Goal: Find specific page/section

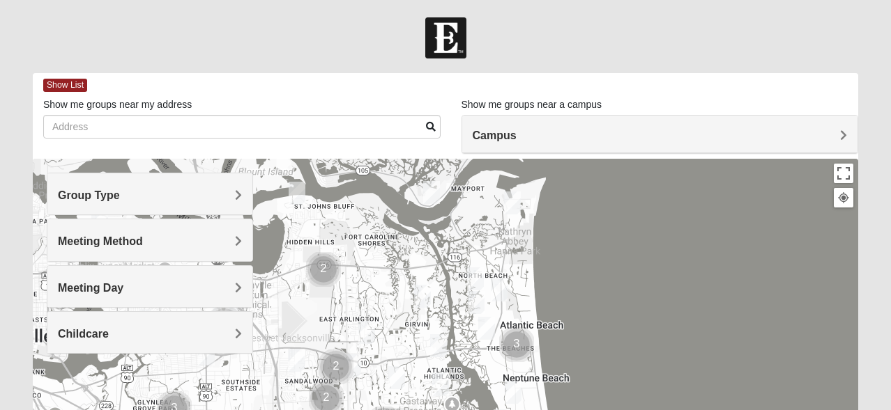
click at [120, 190] on span "Group Type" at bounding box center [89, 196] width 62 height 12
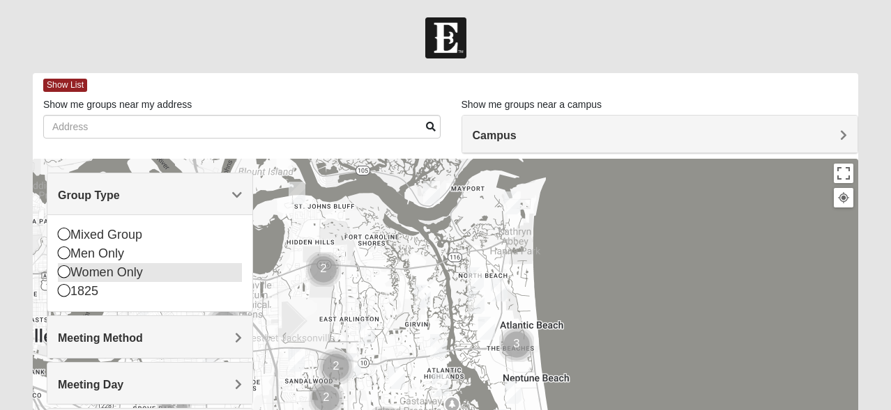
click at [63, 268] on icon at bounding box center [64, 271] width 13 height 13
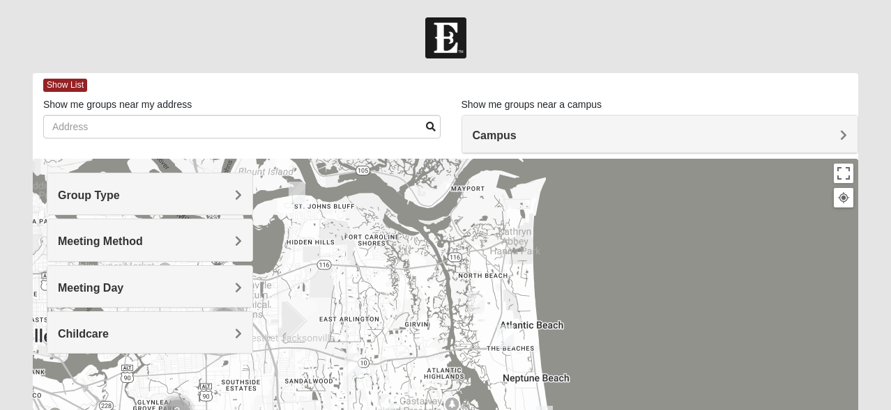
click at [143, 239] on span "Meeting Method" at bounding box center [100, 242] width 85 height 12
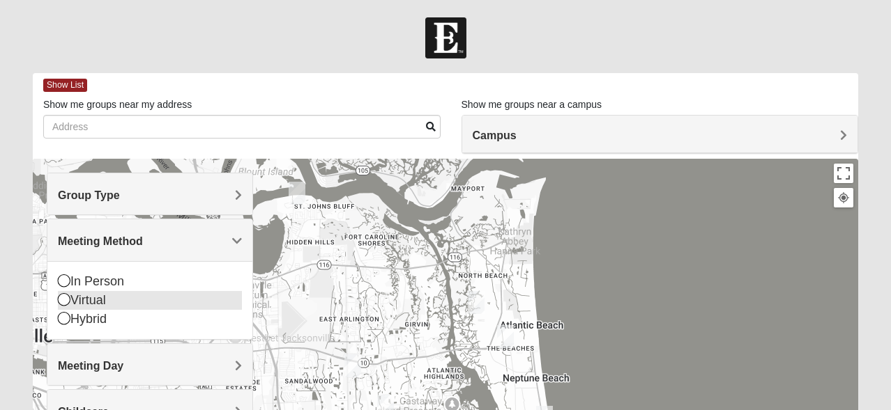
click at [63, 299] on icon at bounding box center [64, 299] width 13 height 13
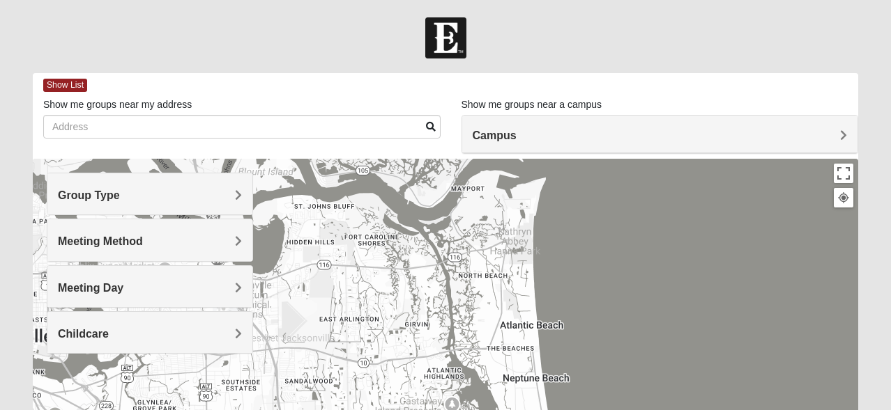
click at [241, 285] on div "Meeting Day" at bounding box center [149, 286] width 205 height 41
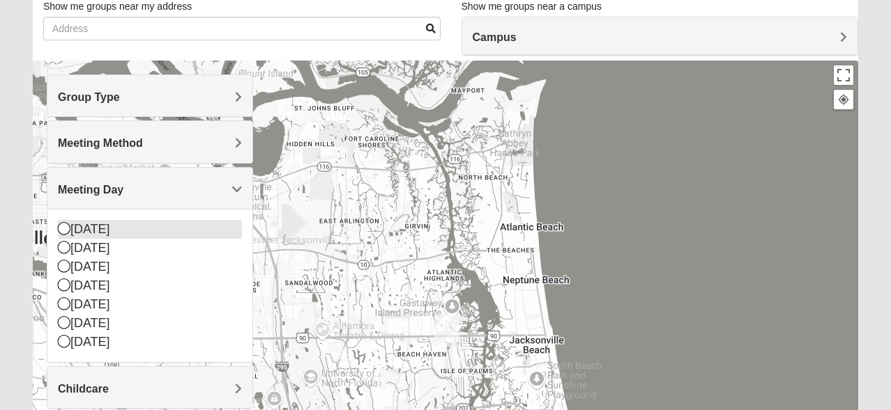
scroll to position [132, 0]
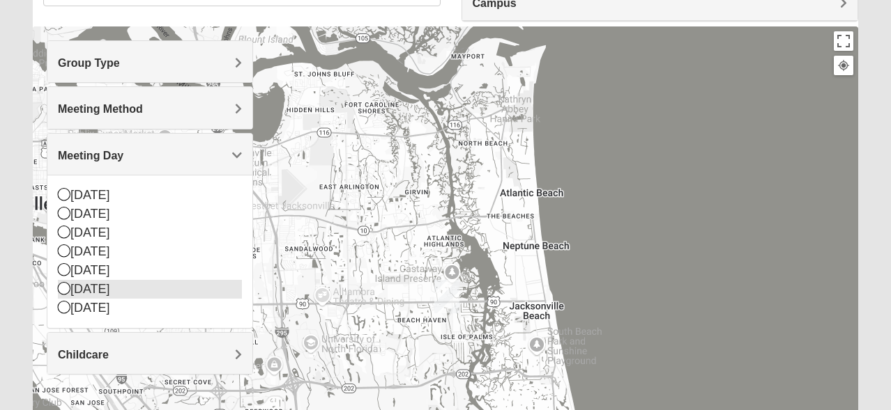
click at [63, 293] on icon at bounding box center [64, 288] width 13 height 13
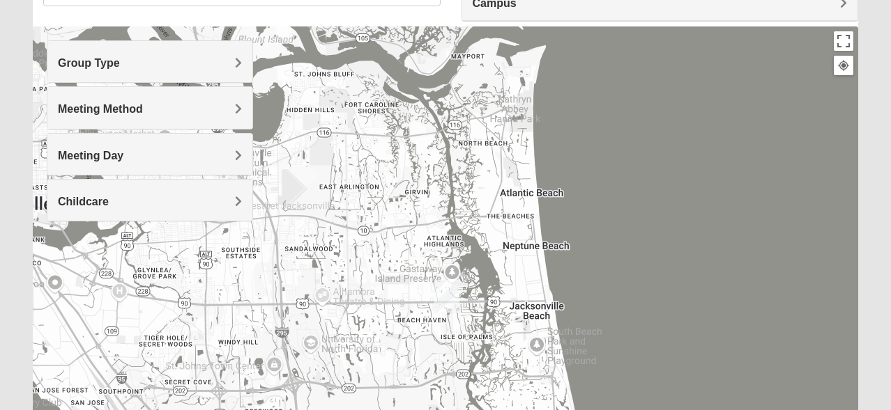
scroll to position [0, 0]
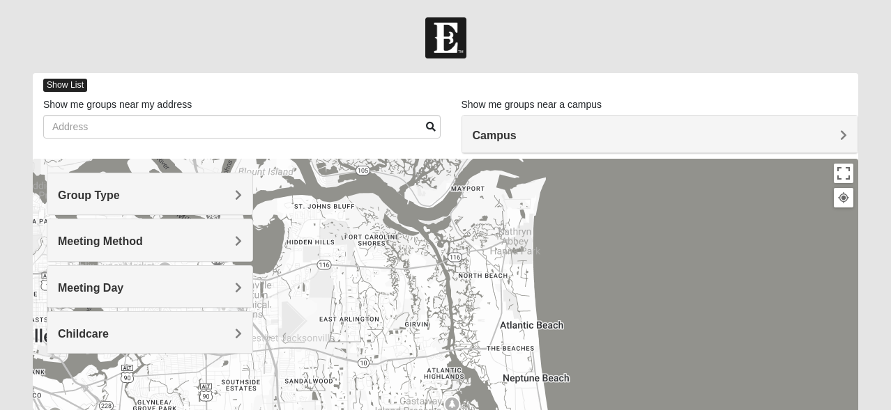
click at [75, 82] on span "Show List" at bounding box center [65, 85] width 44 height 13
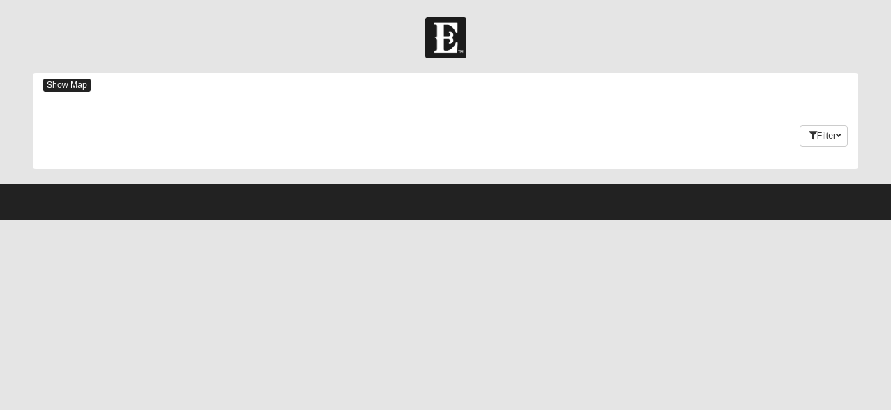
click at [73, 83] on span "Show Map" at bounding box center [66, 85] width 47 height 13
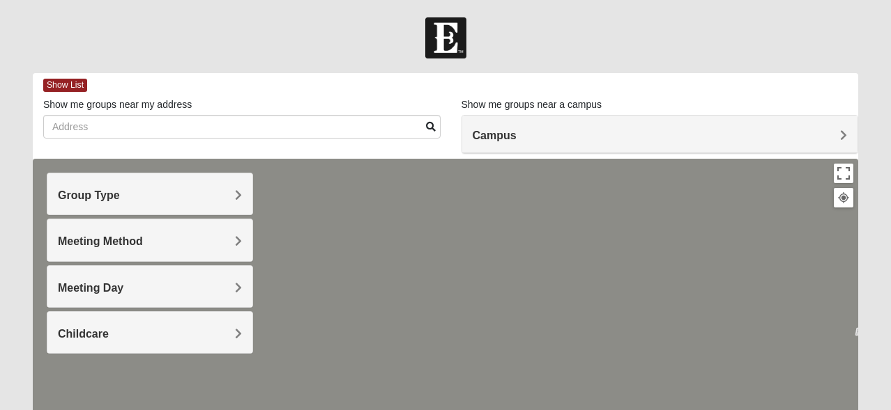
click at [222, 196] on h4 "Group Type" at bounding box center [150, 195] width 184 height 13
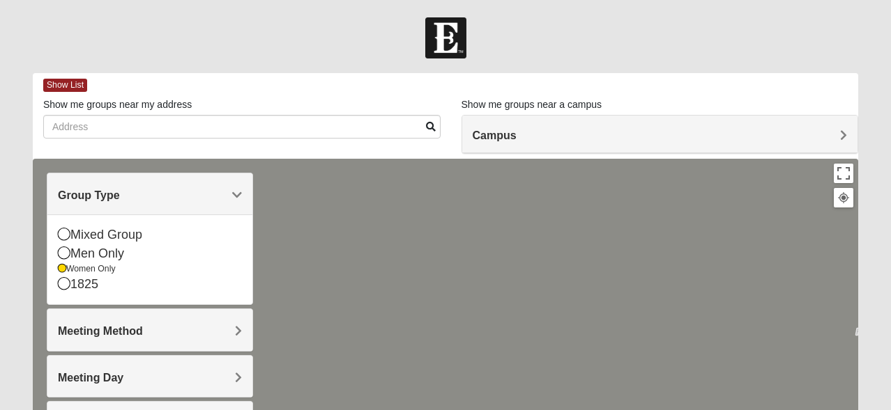
click at [143, 337] on span "Meeting Method" at bounding box center [100, 331] width 85 height 12
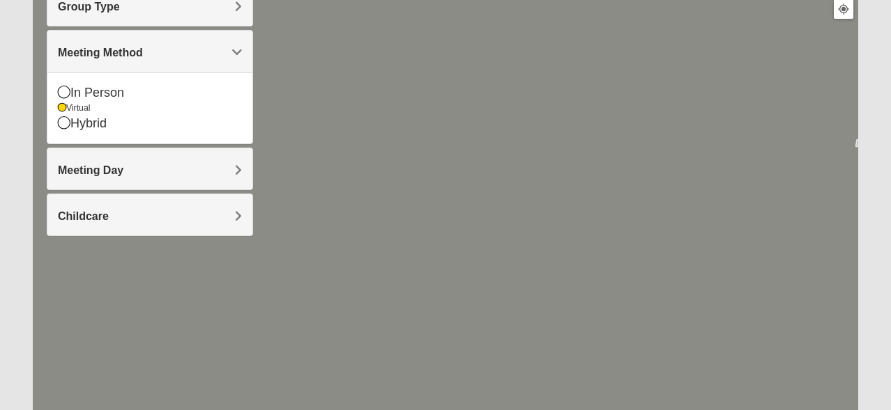
scroll to position [192, 0]
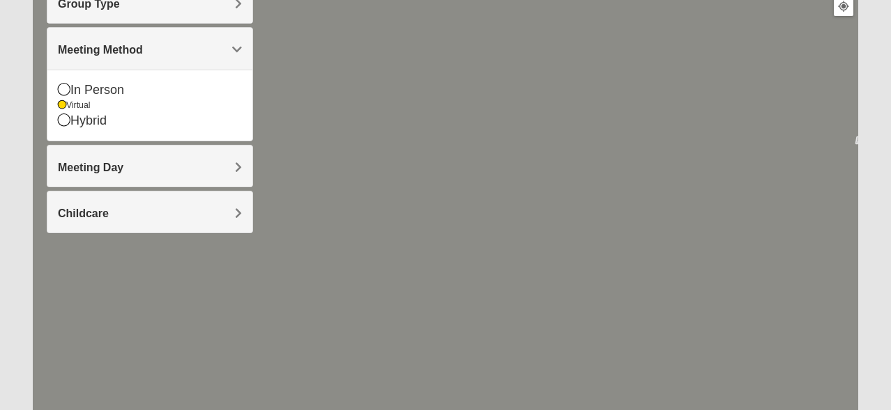
click at [123, 171] on span "Meeting Day" at bounding box center [90, 168] width 65 height 12
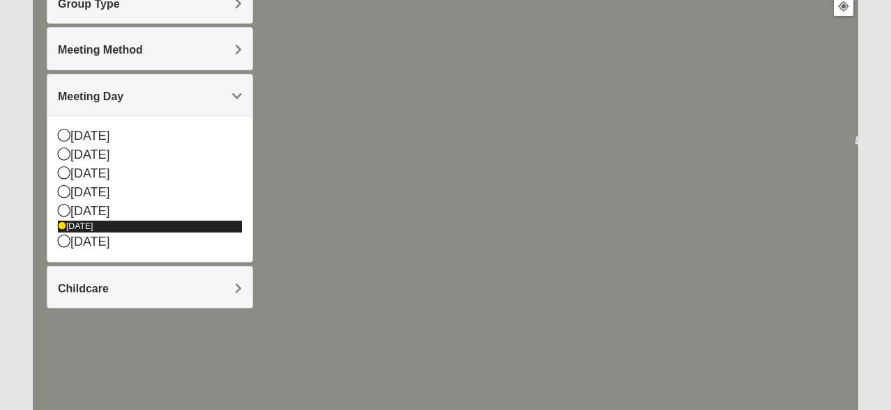
click at [61, 222] on icon at bounding box center [62, 226] width 8 height 8
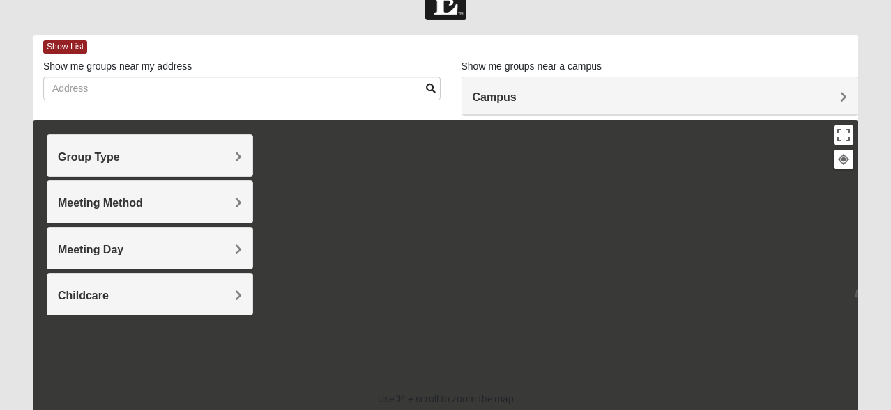
scroll to position [0, 0]
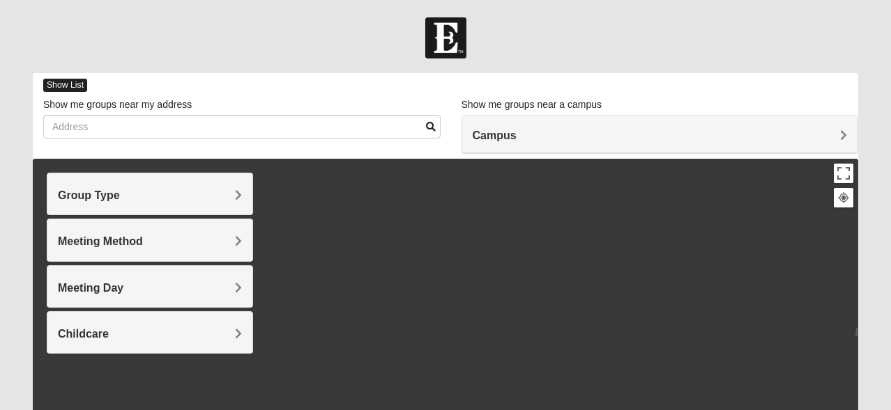
click at [71, 84] on span "Show List" at bounding box center [65, 85] width 44 height 13
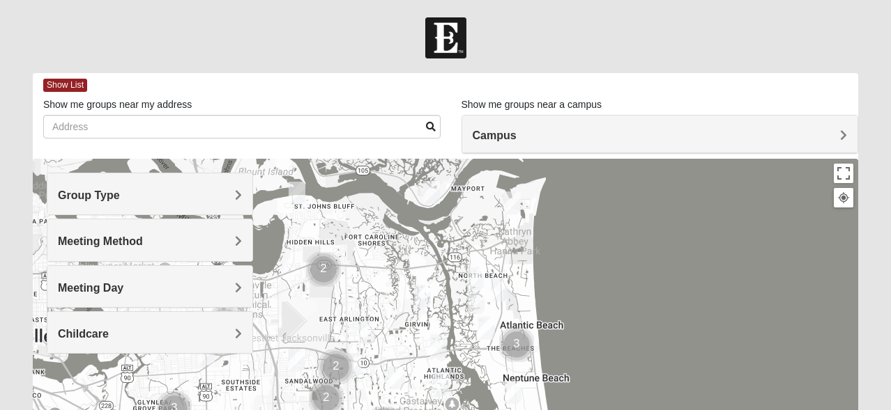
click at [120, 193] on span "Group Type" at bounding box center [89, 196] width 62 height 12
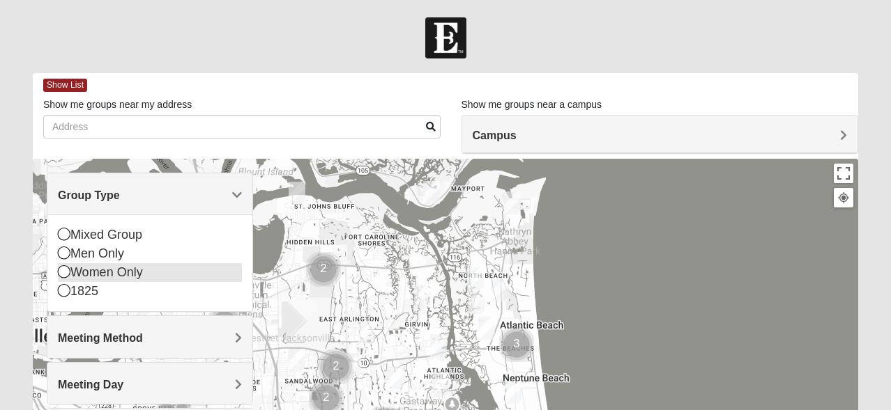
click at [61, 273] on icon at bounding box center [64, 271] width 13 height 13
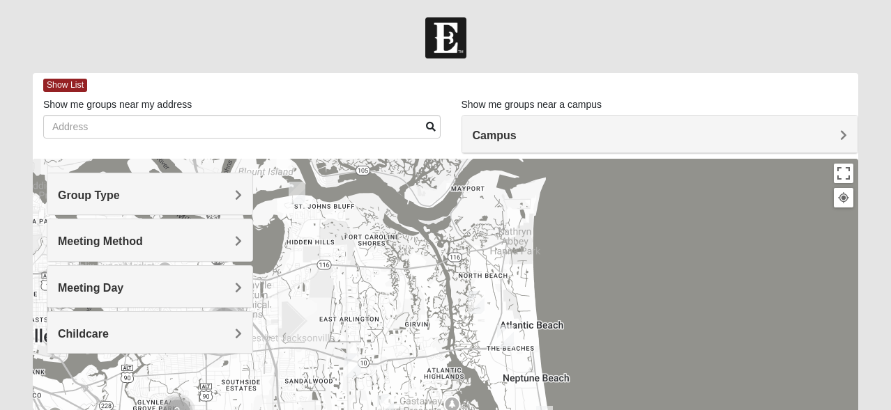
click at [143, 241] on span "Meeting Method" at bounding box center [100, 242] width 85 height 12
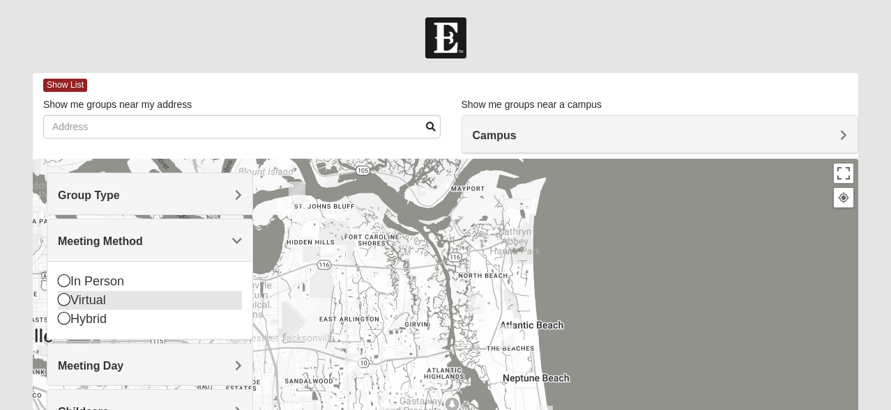
click at [63, 299] on icon at bounding box center [64, 299] width 13 height 13
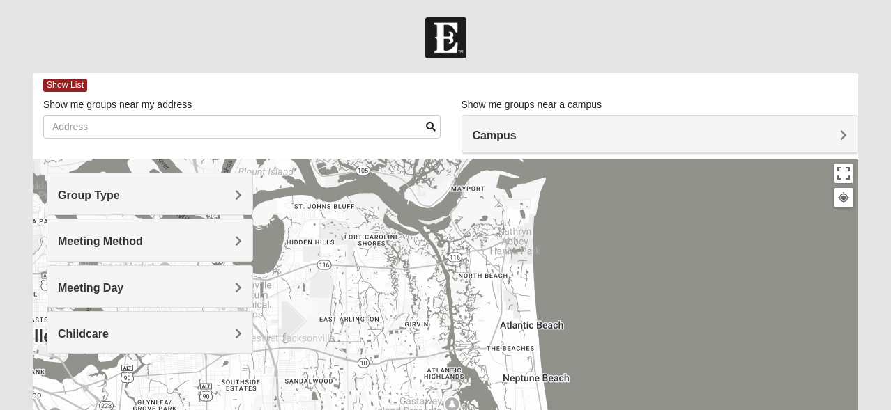
click at [123, 283] on span "Meeting Day" at bounding box center [90, 288] width 65 height 12
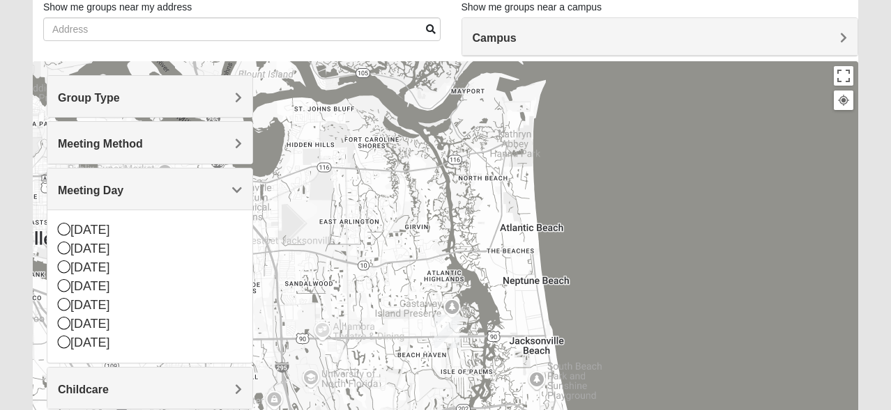
scroll to position [146, 0]
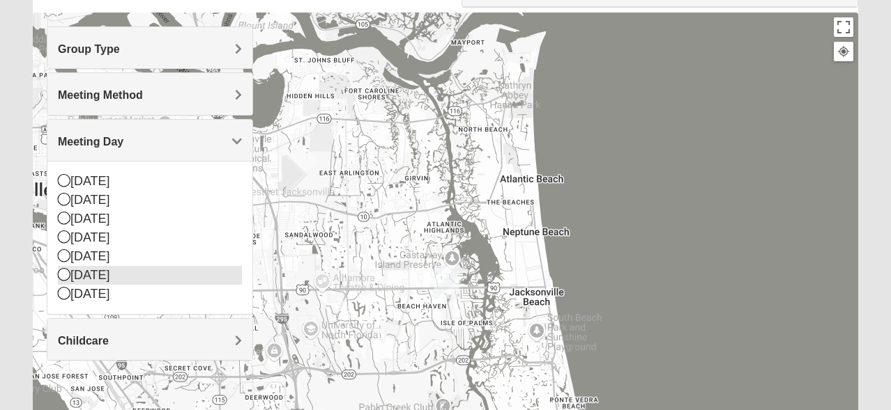
click at [61, 275] on icon at bounding box center [64, 274] width 13 height 13
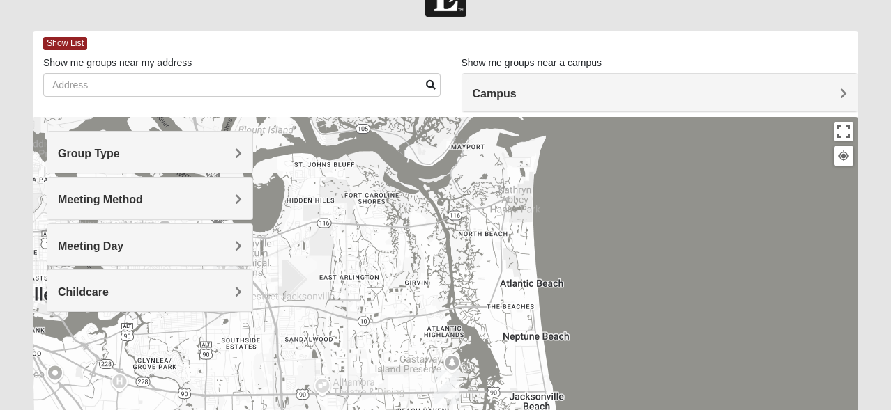
scroll to position [0, 0]
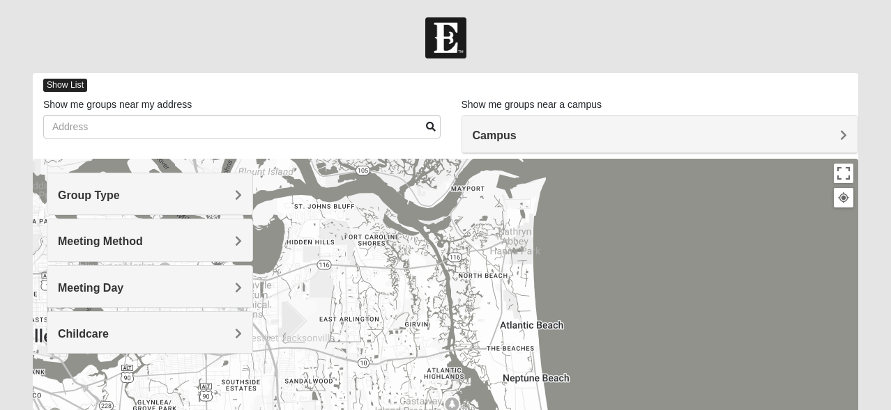
click at [68, 81] on span "Show List" at bounding box center [65, 85] width 44 height 13
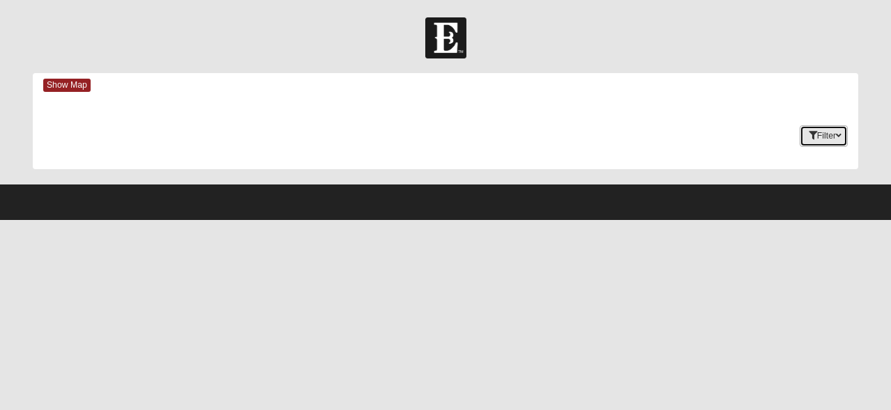
click at [833, 128] on button "Filter" at bounding box center [823, 136] width 48 height 22
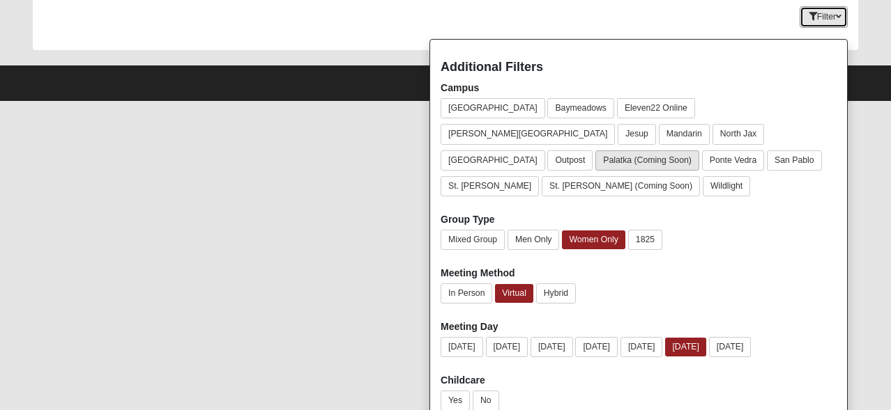
scroll to position [121, 0]
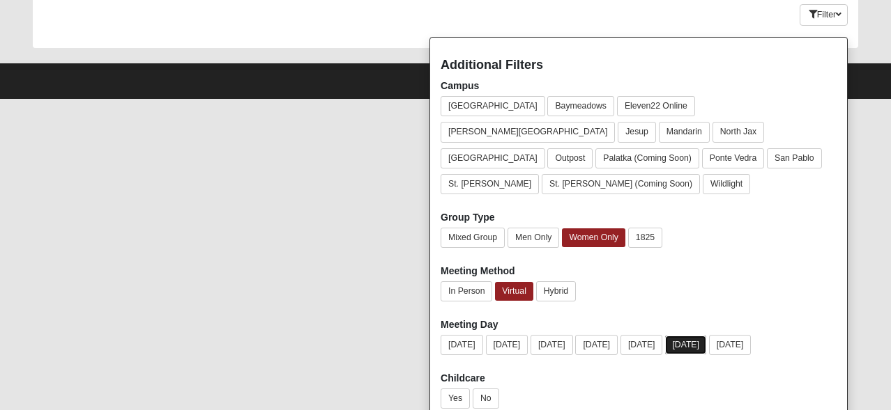
click at [706, 336] on button "[DATE]" at bounding box center [685, 345] width 41 height 19
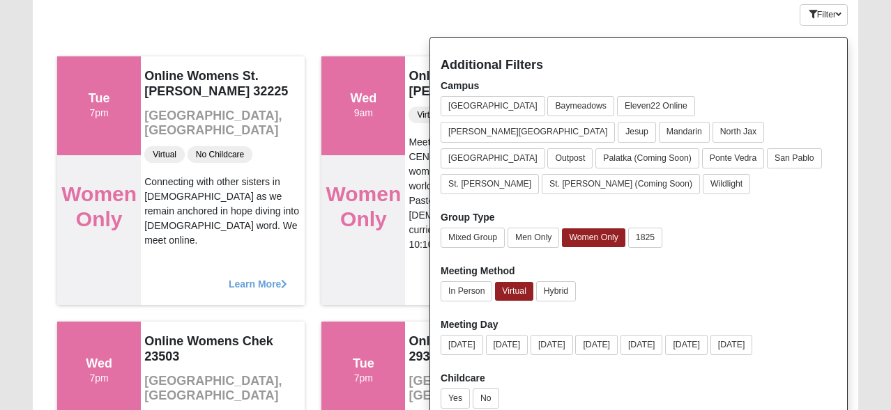
click at [413, 20] on div "Keywords Filter Additional Filters Campus [GEOGRAPHIC_DATA] [GEOGRAPHIC_DATA] E…" at bounding box center [445, 12] width 825 height 51
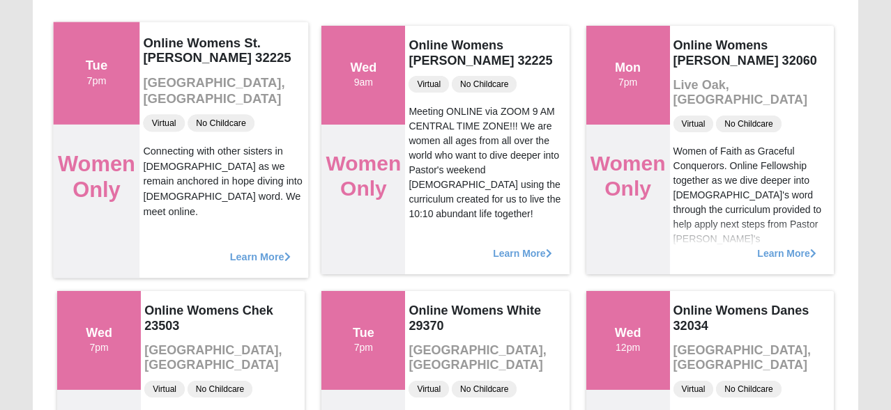
scroll to position [0, 0]
